Goal: Task Accomplishment & Management: Use online tool/utility

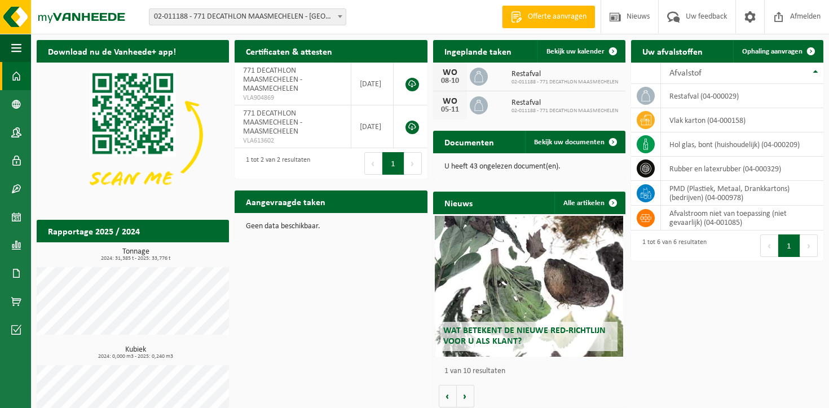
click at [301, 12] on span "02-011188 - 771 DECATHLON MAASMECHELEN - [GEOGRAPHIC_DATA]" at bounding box center [247, 17] width 196 height 16
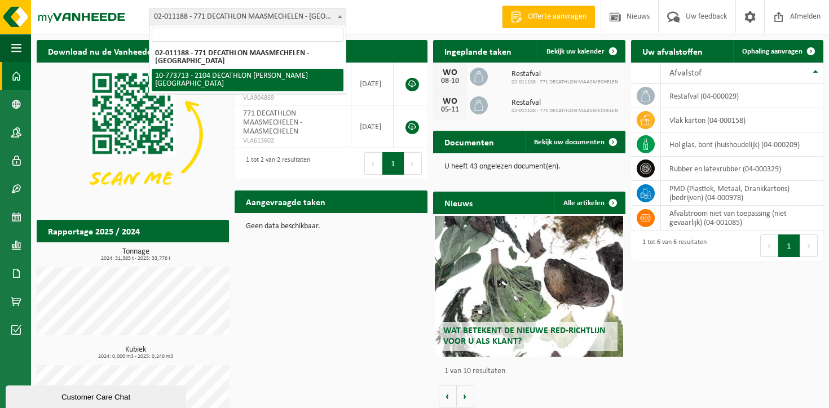
select select "24282"
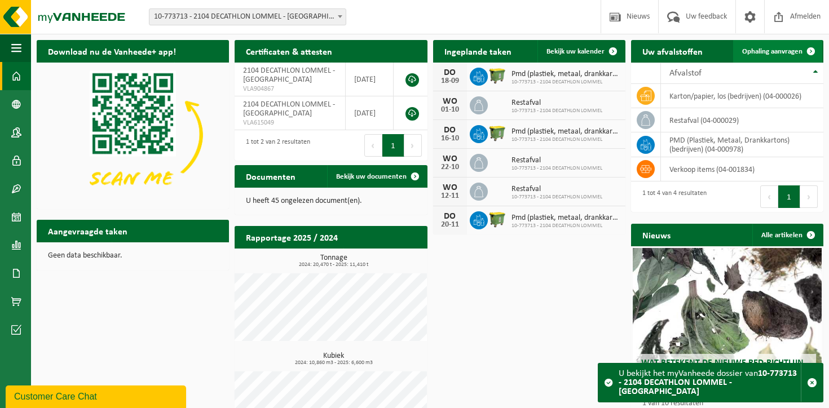
click at [788, 52] on span "Ophaling aanvragen" at bounding box center [772, 51] width 60 height 7
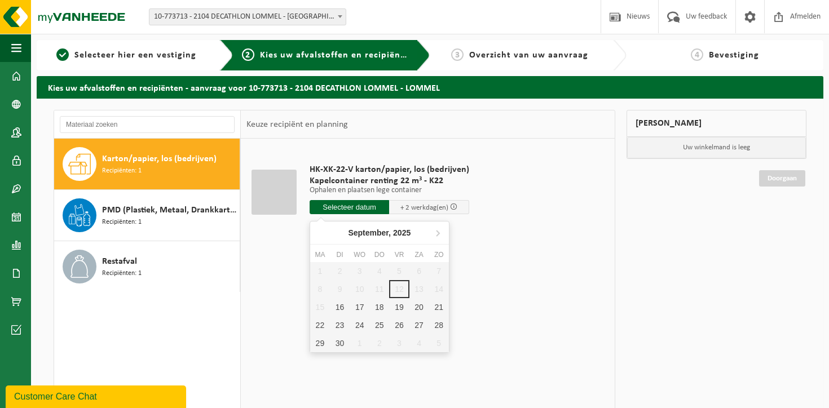
click at [329, 205] on input "text" at bounding box center [350, 207] width 80 height 14
click at [509, 252] on div "HK-XK-22-V karton/papier, los (bedrijven) Kapelcontainer renting 22 m³ - K22 Op…" at bounding box center [428, 308] width 374 height 338
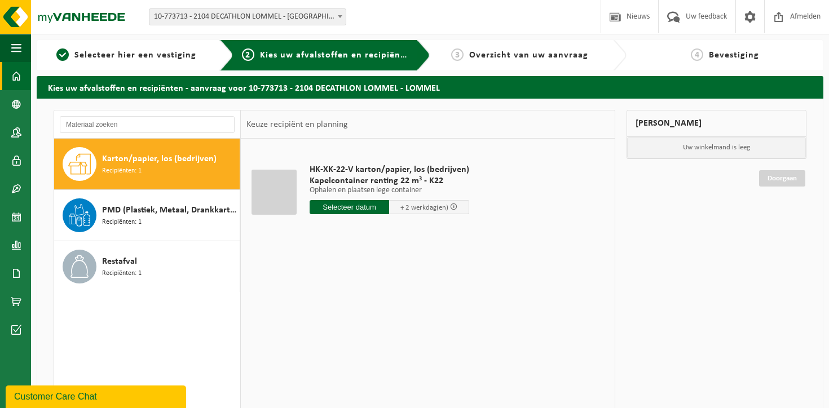
click at [12, 77] on span at bounding box center [16, 76] width 10 height 28
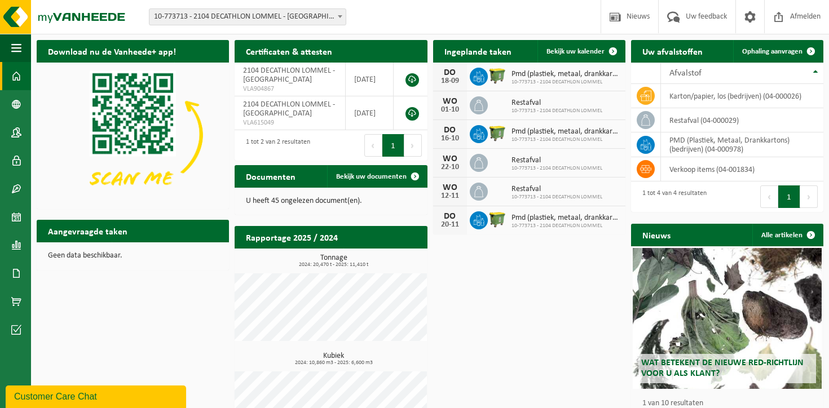
click at [298, 15] on span "10-773713 - 2104 DECATHLON LOMMEL - [GEOGRAPHIC_DATA]" at bounding box center [247, 17] width 196 height 16
click at [538, 318] on div "Download nu de Vanheede+ app! Verberg Certificaten & attesten Bekijk uw certifi…" at bounding box center [430, 242] width 792 height 416
